Goal: Submit feedback/report problem

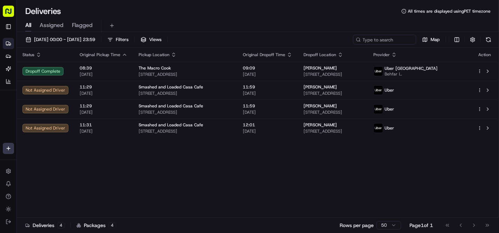
click at [288, 53] on icon "button" at bounding box center [290, 55] width 6 height 6
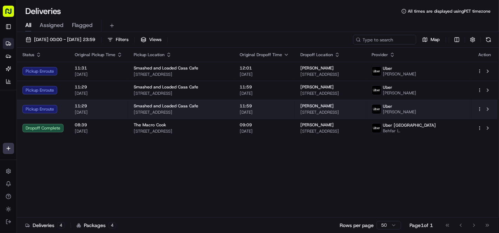
click at [313, 105] on span "[PERSON_NAME]" at bounding box center [316, 106] width 33 height 6
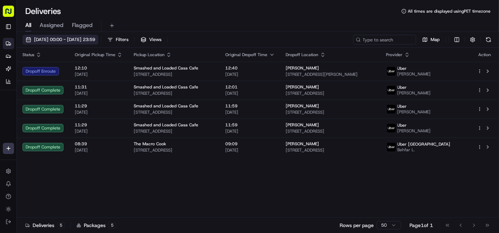
click at [92, 39] on span "[DATE] 00:00 - [DATE] 23:59" at bounding box center [64, 40] width 61 height 6
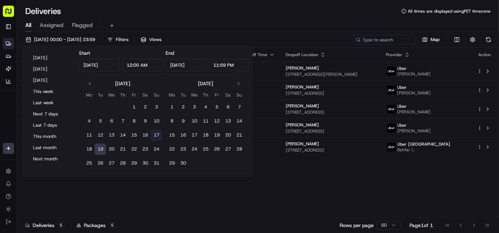
click at [158, 135] on button "17" at bounding box center [156, 135] width 11 height 11
type input "[DATE]"
click at [158, 135] on button "17" at bounding box center [156, 135] width 11 height 11
type input "[DATE]"
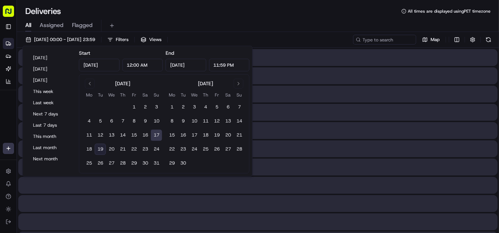
click at [158, 135] on button "17" at bounding box center [156, 135] width 11 height 11
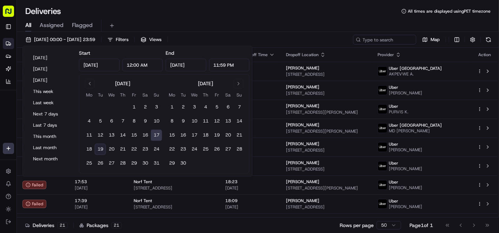
drag, startPoint x: 191, startPoint y: 17, endPoint x: 191, endPoint y: 33, distance: 16.5
click at [191, 17] on div "All Assigned Flagged" at bounding box center [258, 24] width 482 height 15
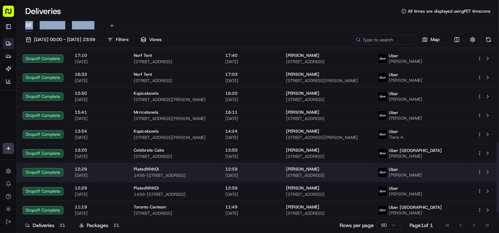
scroll to position [242, 0]
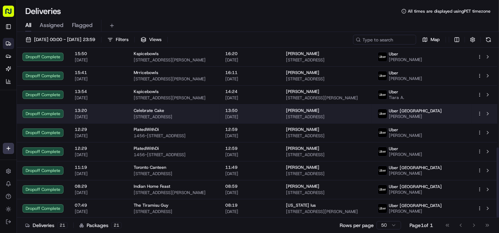
click at [214, 110] on div "Celebrate Cake" at bounding box center [174, 111] width 80 height 6
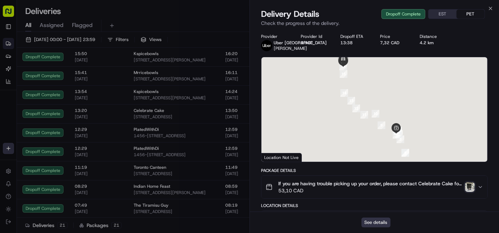
click at [374, 222] on button "See details" at bounding box center [376, 223] width 29 height 10
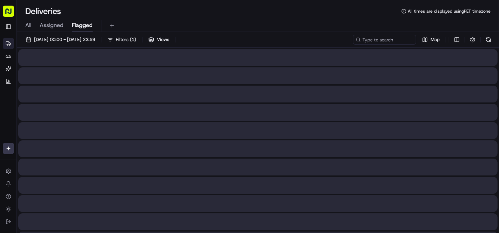
click at [79, 29] on button "Flagged" at bounding box center [82, 26] width 21 height 12
click at [78, 37] on span "[DATE] 00:00 - [DATE] 23:59" at bounding box center [64, 40] width 61 height 6
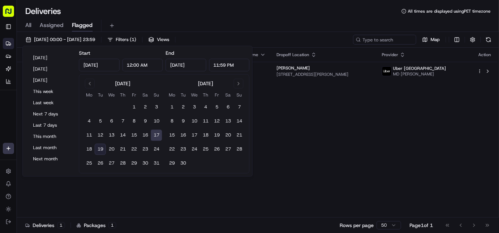
click at [27, 29] on button "All" at bounding box center [28, 26] width 6 height 12
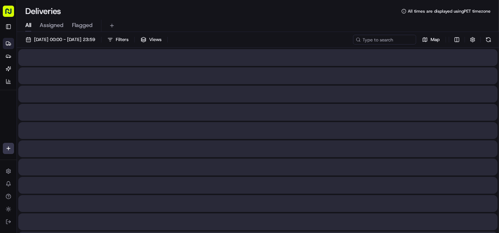
click at [32, 24] on div "All Assigned Flagged" at bounding box center [258, 26] width 482 height 12
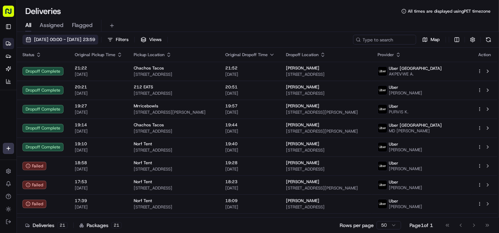
click at [65, 37] on span "[DATE] 00:00 - [DATE] 23:59" at bounding box center [64, 40] width 61 height 6
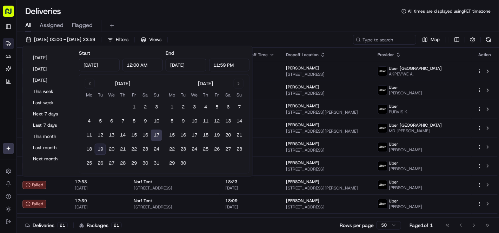
click at [98, 149] on button "19" at bounding box center [100, 149] width 11 height 11
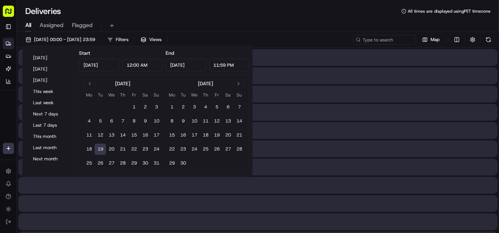
type input "[DATE]"
click at [98, 149] on button "19" at bounding box center [100, 149] width 11 height 11
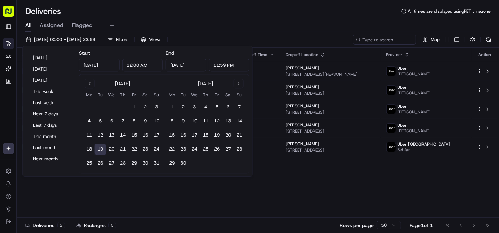
click at [201, 12] on div "Deliveries All times are displayed using PET timezone" at bounding box center [258, 11] width 482 height 11
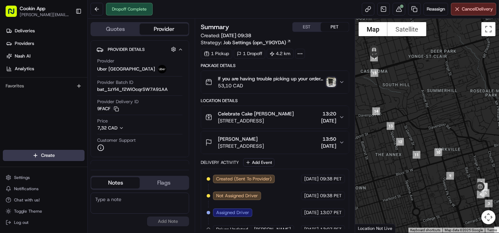
click at [330, 82] on img "button" at bounding box center [331, 82] width 10 height 10
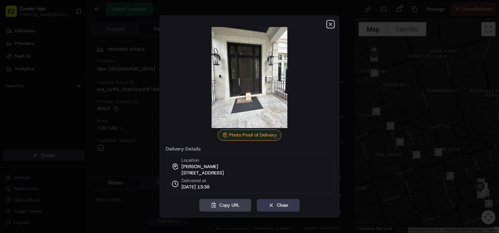
click at [333, 21] on icon "button" at bounding box center [331, 24] width 6 height 6
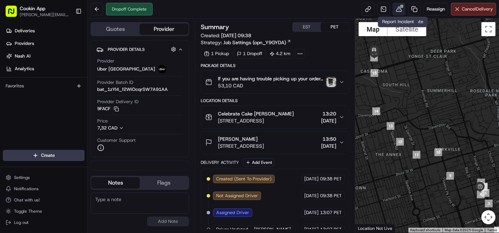
click at [401, 9] on button at bounding box center [399, 9] width 13 height 13
click at [398, 12] on button at bounding box center [399, 9] width 13 height 13
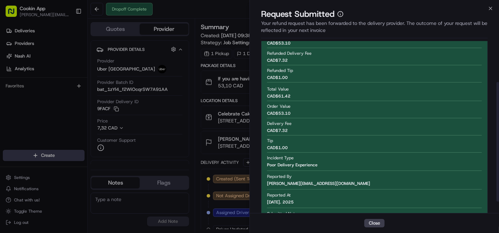
scroll to position [76, 0]
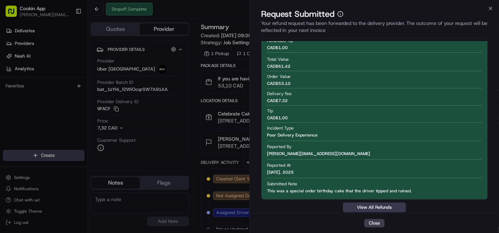
click at [317, 193] on span "This was a special order birthday cake that the driver tipped and ruined." at bounding box center [339, 191] width 145 height 6
copy span "This was a special order birthday cake that the driver tipped and ruined."
